Goal: Find specific fact: Find specific fact

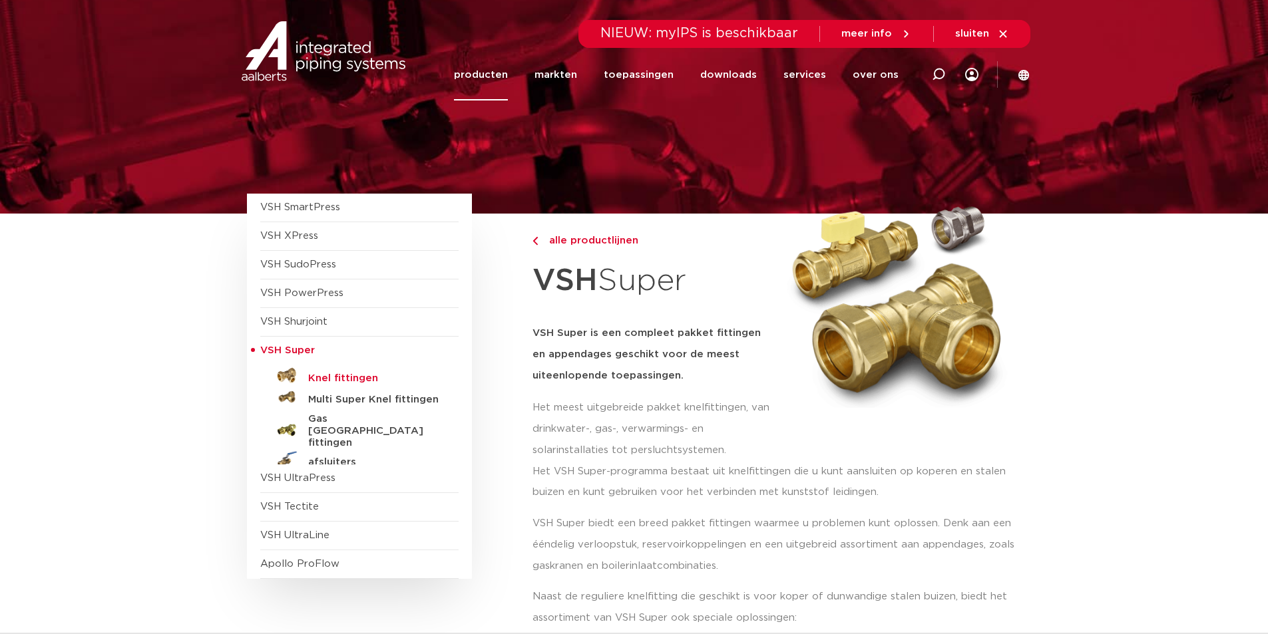
click at [348, 379] on h5 "Knel fittingen" at bounding box center [374, 379] width 132 height 12
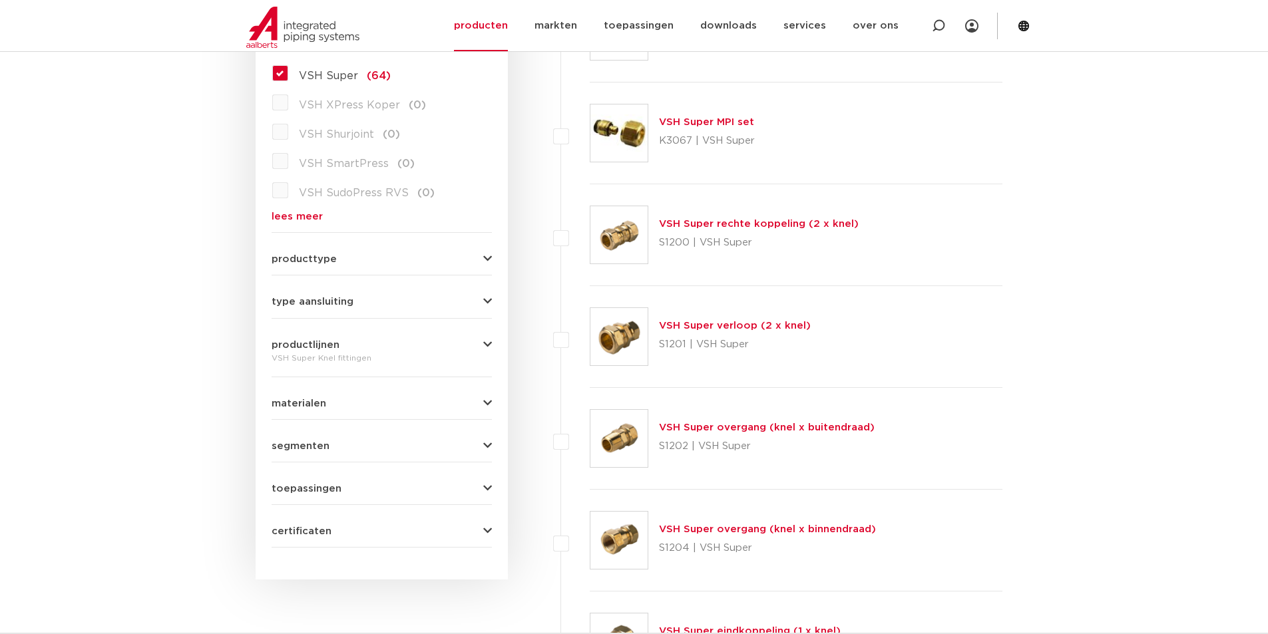
scroll to position [466, 0]
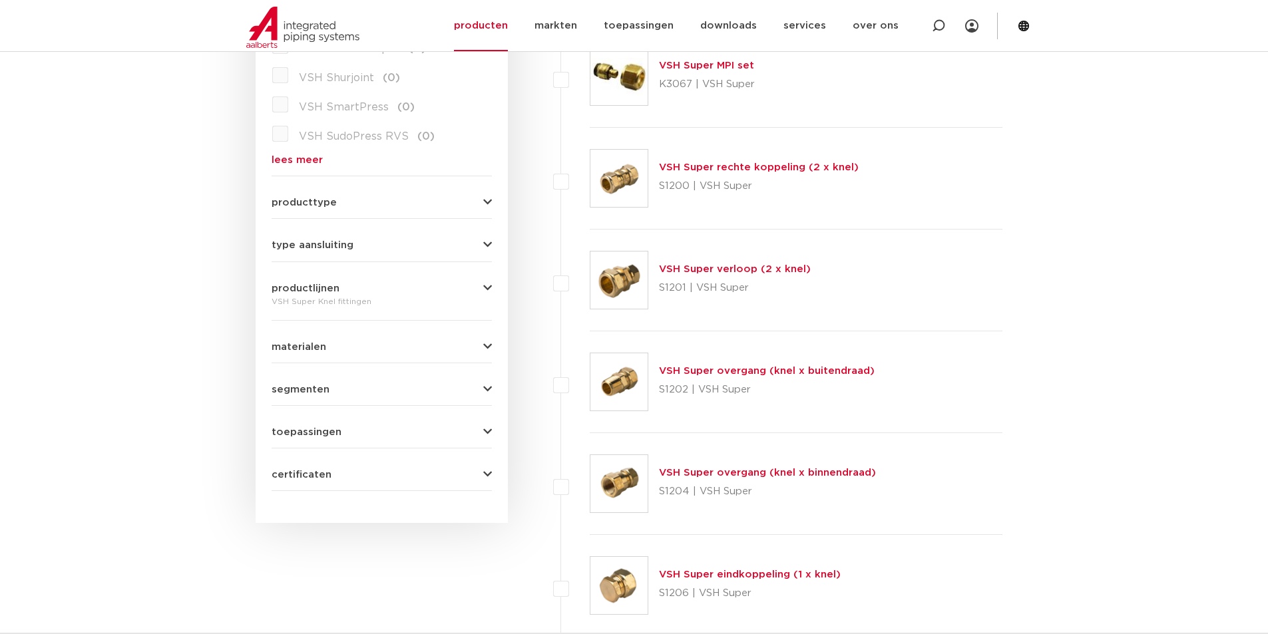
click at [763, 273] on link "VSH Super verloop (2 x knel)" at bounding box center [735, 269] width 152 height 10
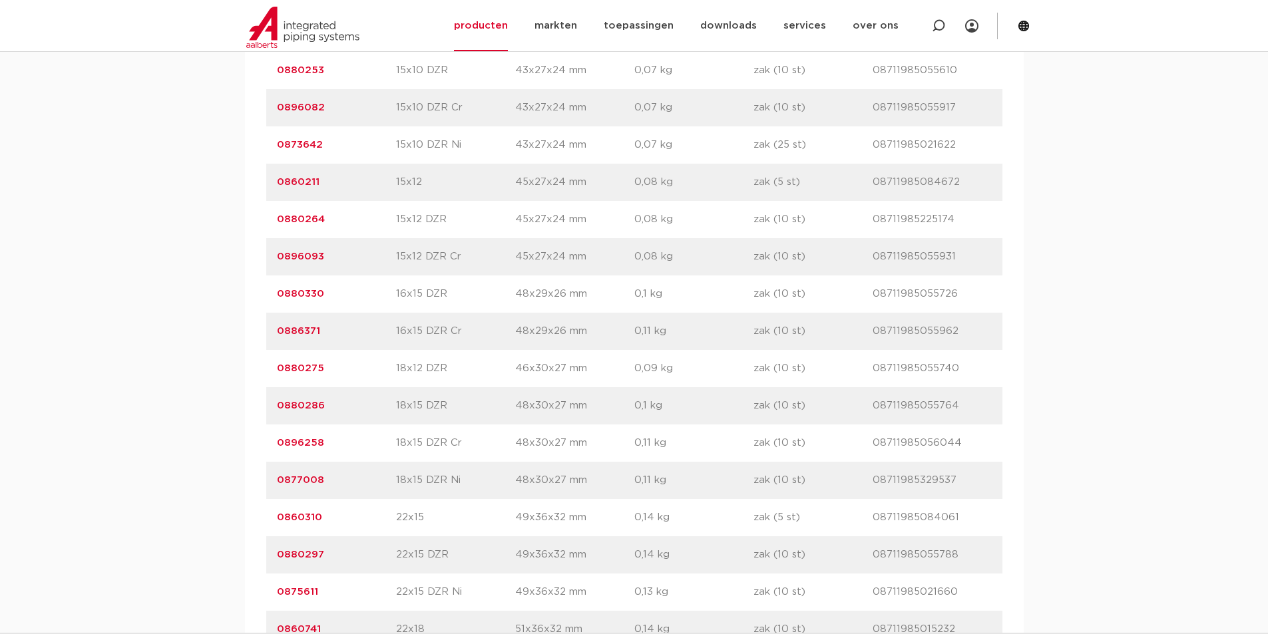
scroll to position [1397, 0]
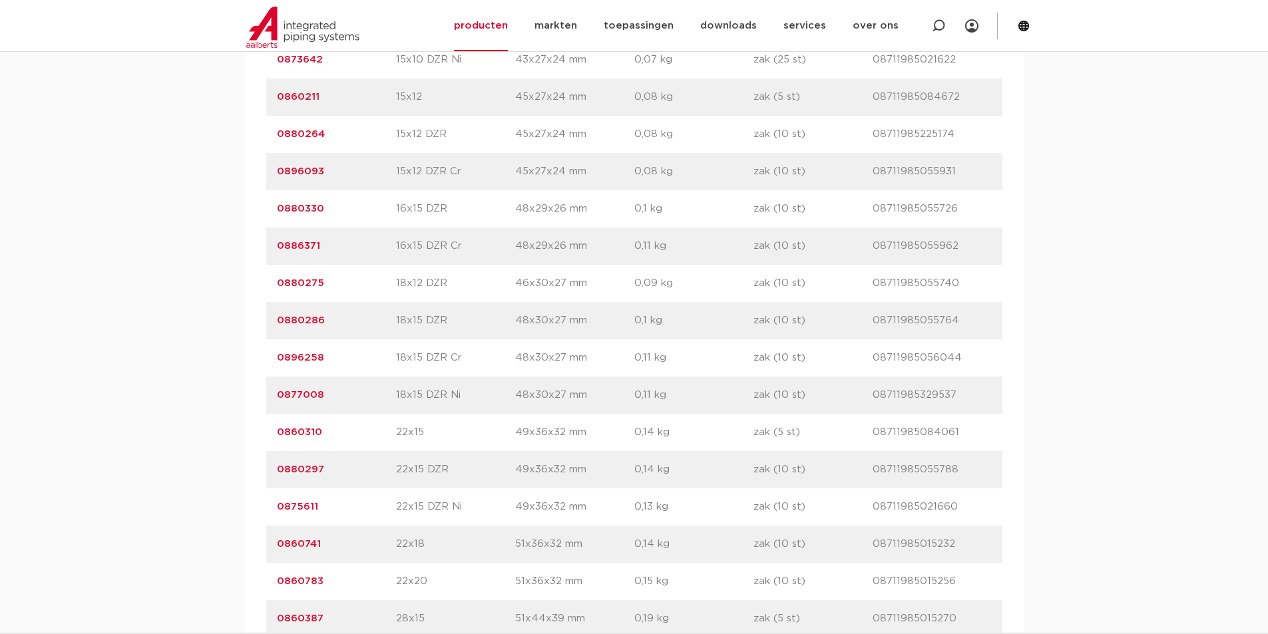
drag, startPoint x: 325, startPoint y: 430, endPoint x: 265, endPoint y: 435, distance: 60.1
click at [266, 435] on div "artikelnummer 0860310 afmeting 22x15 afmetingen 49x36x32 mm gewicht 0,14 kg ver…" at bounding box center [634, 432] width 736 height 37
copy link "0860310"
click at [180, 362] on div "assortiment afmetingen specificaties downloads ETIM sustainability assortiment …" at bounding box center [634, 83] width 1268 height 1279
drag, startPoint x: 321, startPoint y: 96, endPoint x: 273, endPoint y: 100, distance: 47.4
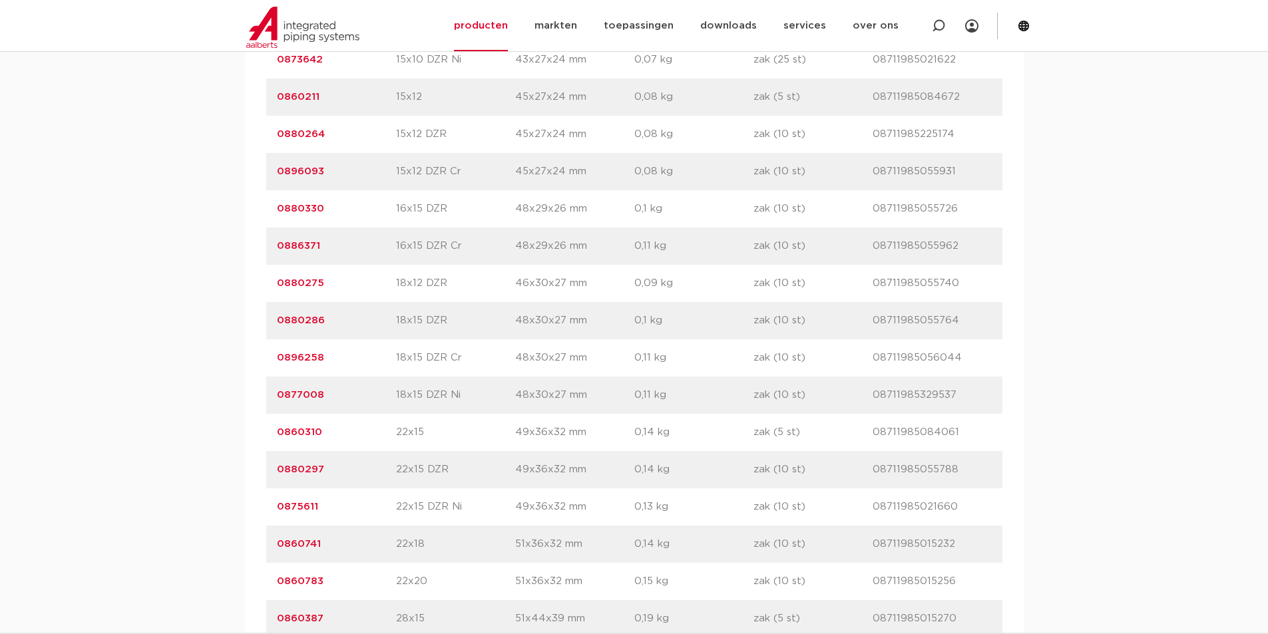
click at [273, 100] on div "artikelnummer 0860211 afmeting 15x12 afmetingen 45x27x24 mm gewicht 0,08 kg ver…" at bounding box center [634, 97] width 736 height 37
copy link "0860211"
click at [206, 91] on div "assortiment afmetingen specificaties downloads ETIM sustainability assortiment …" at bounding box center [634, 83] width 1268 height 1279
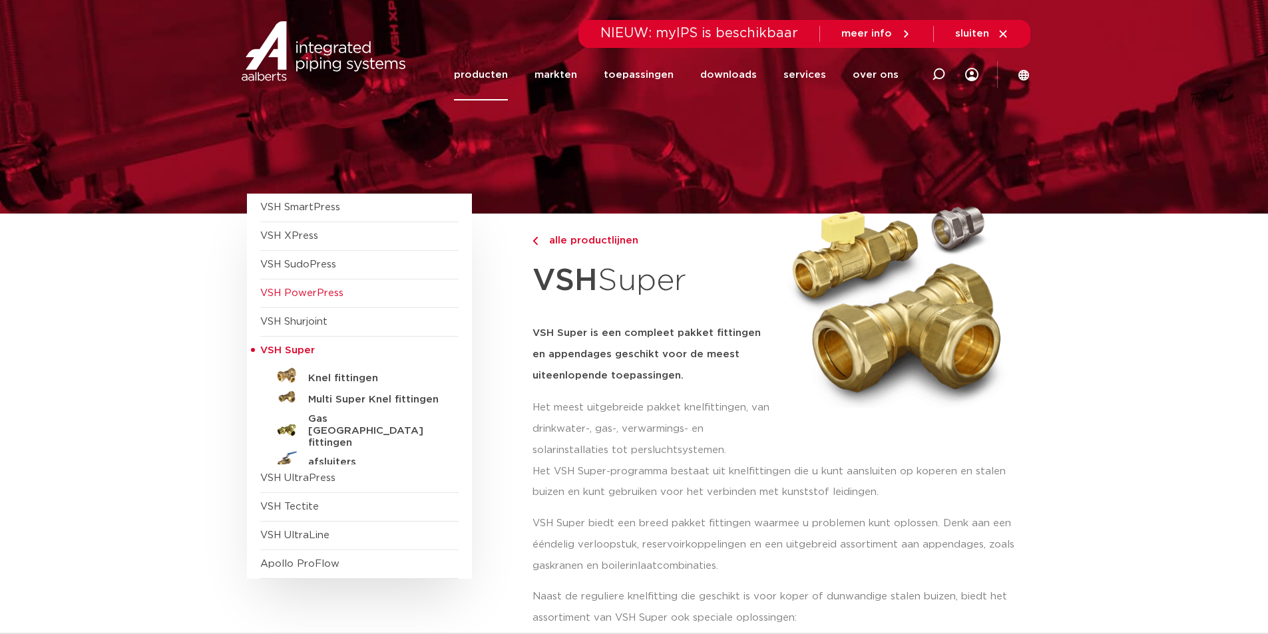
click at [311, 288] on span "VSH PowerPress" at bounding box center [301, 293] width 83 height 10
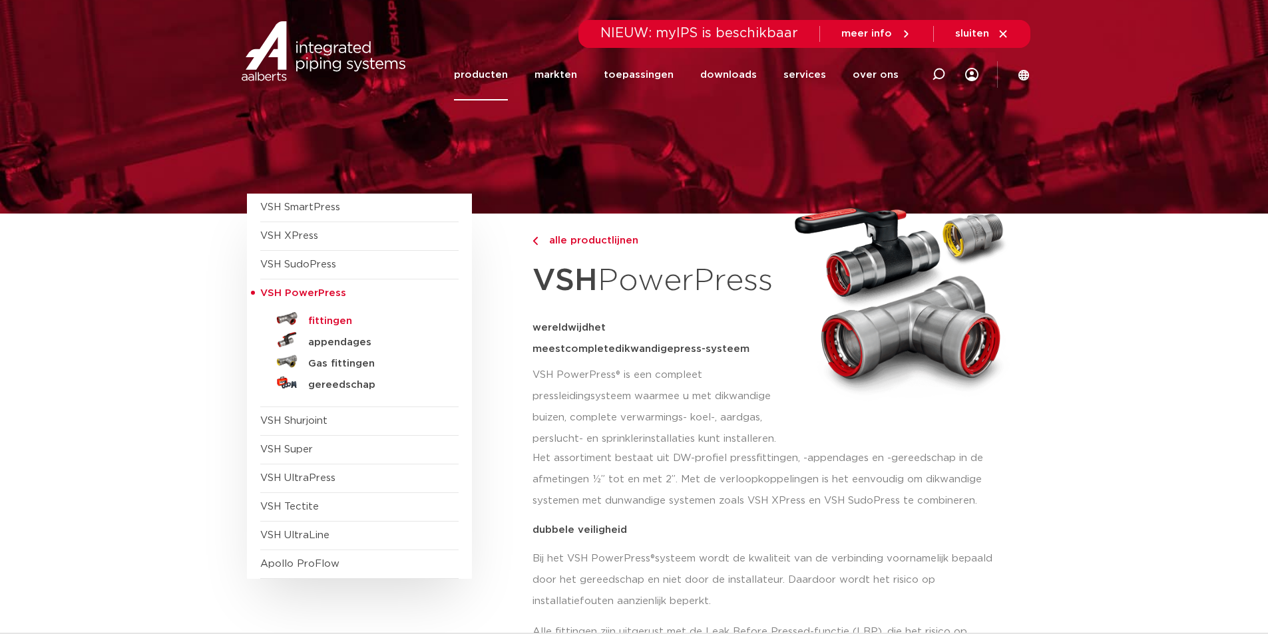
click at [322, 322] on h5 "fittingen" at bounding box center [374, 321] width 132 height 12
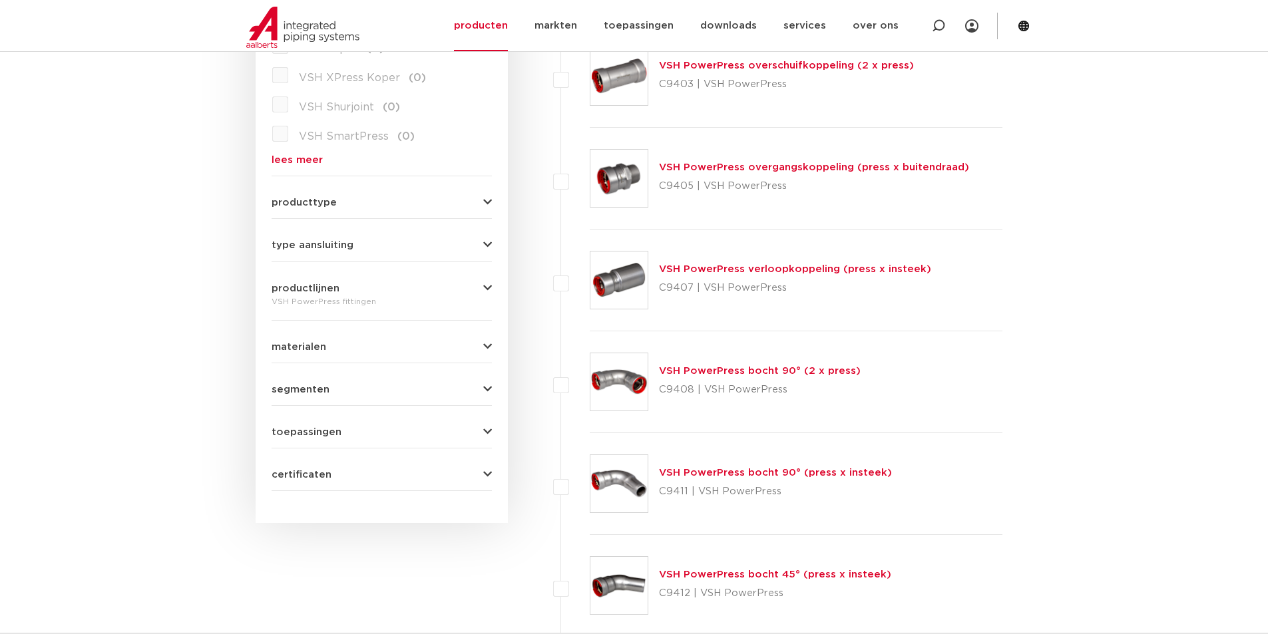
click at [811, 369] on link "VSH PowerPress bocht 90° (2 x press)" at bounding box center [760, 371] width 202 height 10
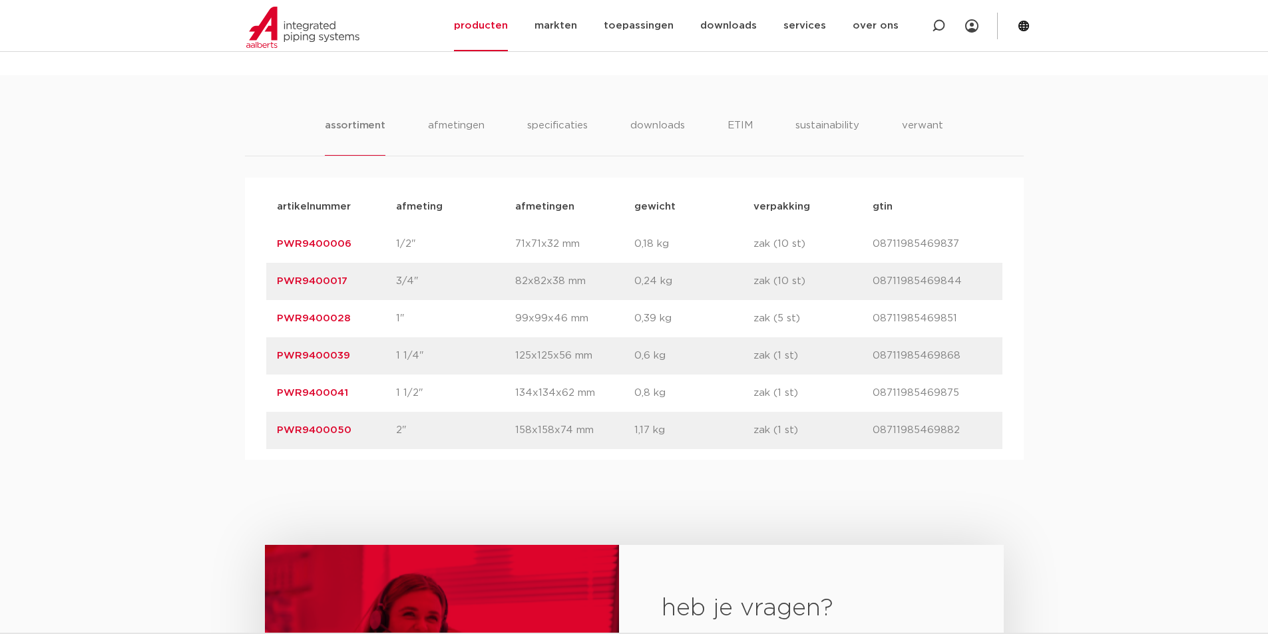
scroll to position [865, 0]
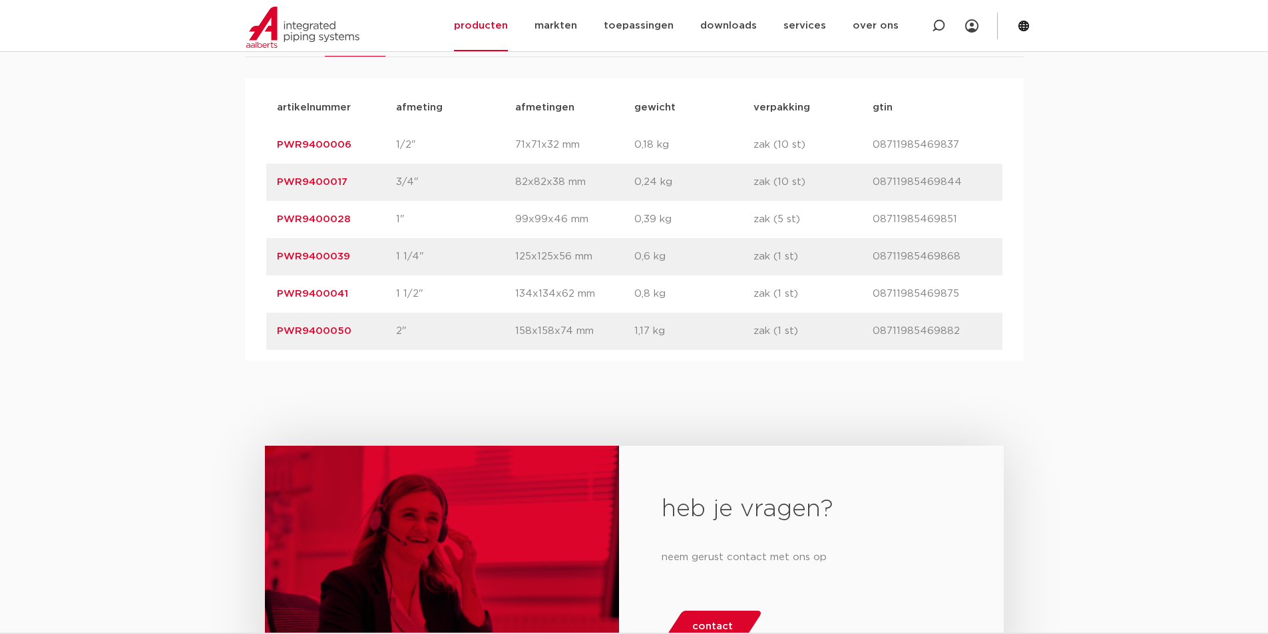
drag, startPoint x: 365, startPoint y: 325, endPoint x: 270, endPoint y: 339, distance: 95.4
click at [266, 339] on div "artikelnummer PWR9400050 afmeting 2" [GEOGRAPHIC_DATA] 158x158x74 mm gewicht 1,…" at bounding box center [634, 331] width 736 height 37
copy link "PWR9400050"
